Goal: Book appointment/travel/reservation

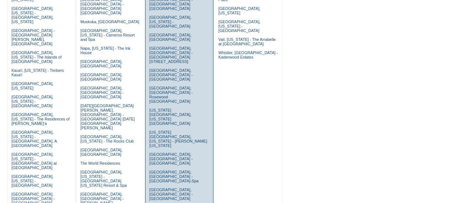
scroll to position [222, 0]
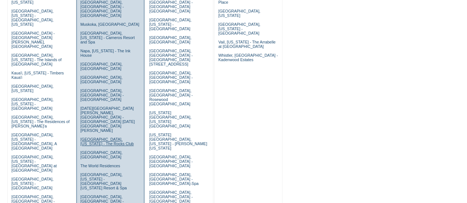
click at [87, 137] on link "[GEOGRAPHIC_DATA], [US_STATE] - The Rocks Club" at bounding box center [106, 141] width 53 height 9
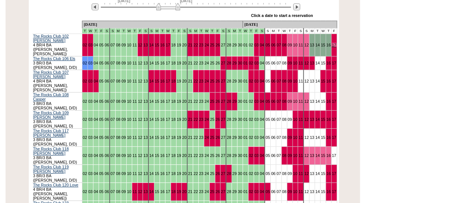
scroll to position [161, 0]
click at [297, 8] on img at bounding box center [296, 6] width 7 height 7
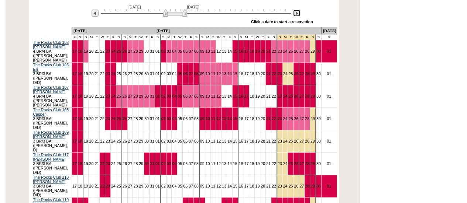
scroll to position [154, 0]
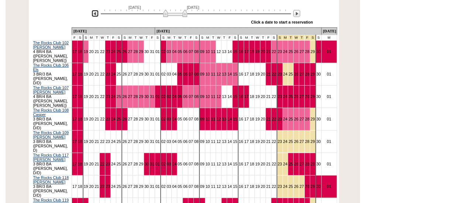
click at [92, 14] on img at bounding box center [94, 13] width 7 height 7
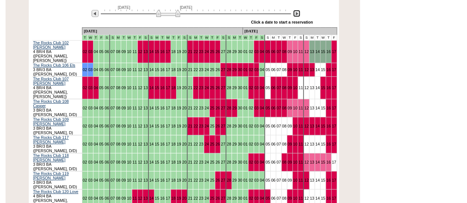
click at [298, 17] on img at bounding box center [296, 13] width 7 height 7
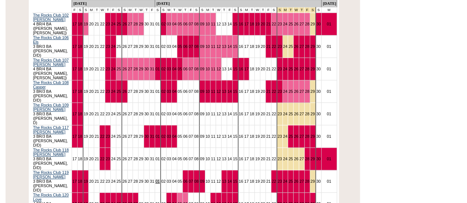
scroll to position [179, 0]
